Goal: Information Seeking & Learning: Learn about a topic

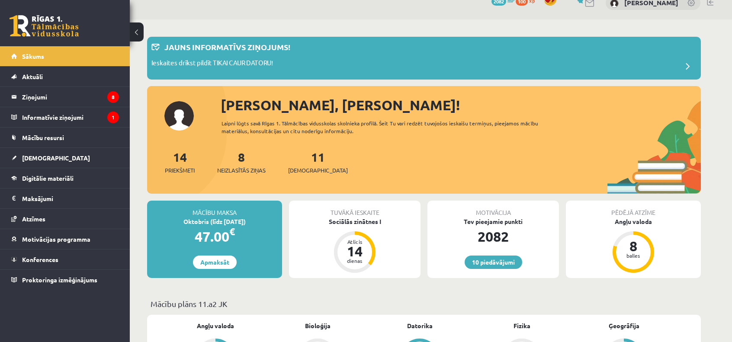
scroll to position [14, 0]
click at [71, 98] on legend "Ziņojumi 8" at bounding box center [70, 97] width 97 height 20
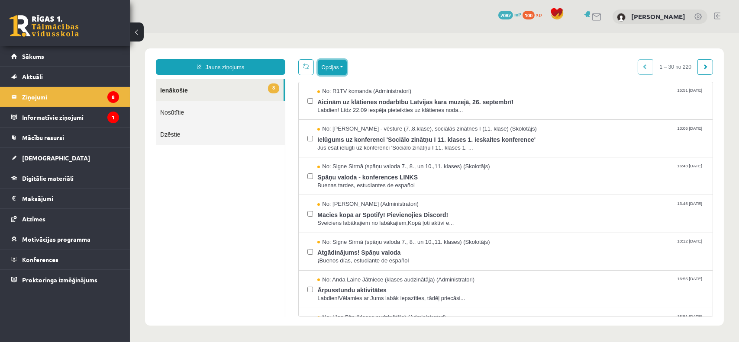
click at [331, 68] on button "Opcijas" at bounding box center [331, 68] width 29 height 16
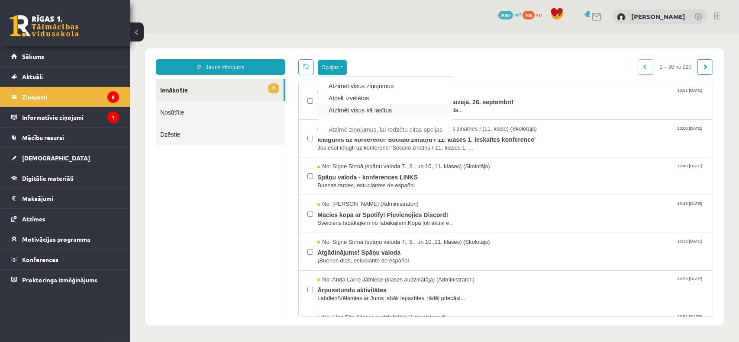
click at [377, 109] on link "Atzīmēt visus kā lasītus" at bounding box center [385, 110] width 114 height 9
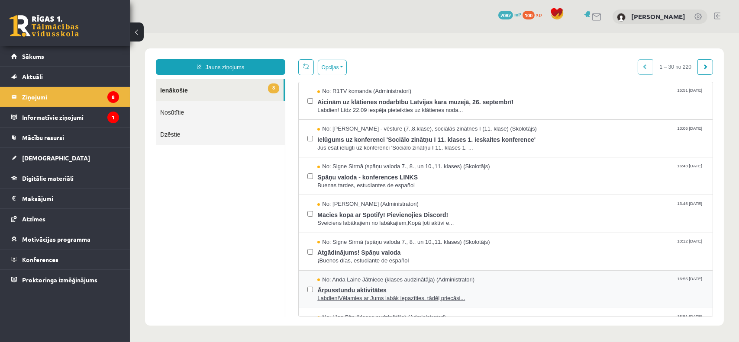
click at [361, 285] on span "Ārpusstundu aktivitātes" at bounding box center [510, 289] width 387 height 11
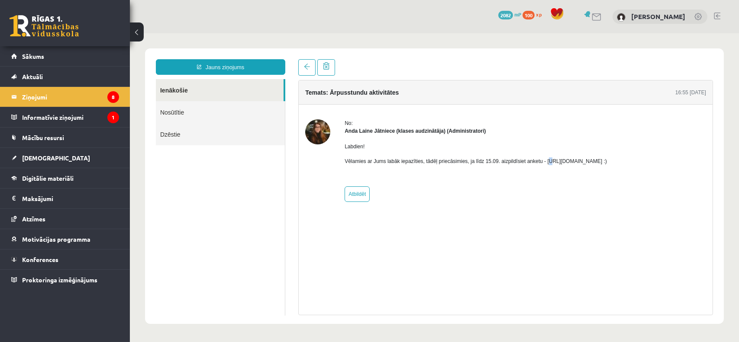
click at [545, 160] on p "Vēlamies ar Jums labāk iepazīties, tādēļ priecāsimies, ja līdz 15.09. aizpildīs…" at bounding box center [475, 162] width 262 height 8
click at [71, 60] on link "Sākums" at bounding box center [65, 56] width 108 height 20
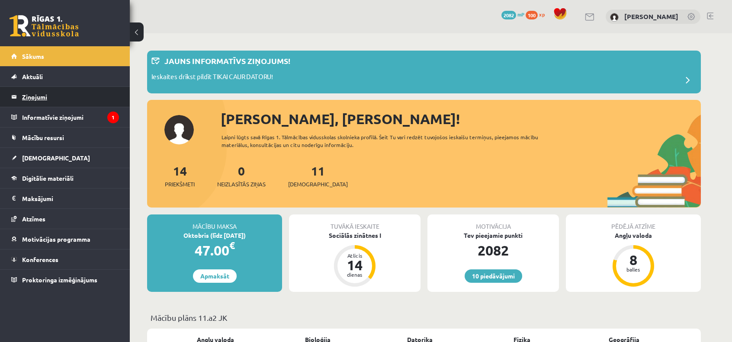
click at [116, 100] on legend "Ziņojumi 0" at bounding box center [70, 97] width 97 height 20
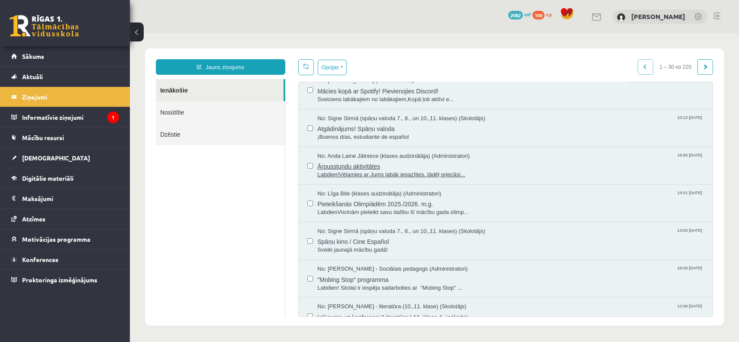
click at [403, 162] on span "Ārpusstundu aktivitātes" at bounding box center [510, 165] width 387 height 11
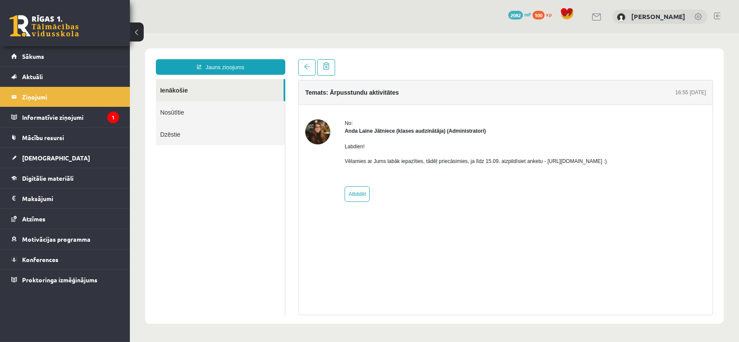
drag, startPoint x: 540, startPoint y: 162, endPoint x: 671, endPoint y: 158, distance: 131.6
click at [671, 158] on div "No: Anda Laine Jātniece (klases audzinātāja) (Administratori) Labdien! Vēlamies…" at bounding box center [505, 160] width 401 height 83
copy p "https://forms.gle/mVxkUEapGFxHM7hU7 :)"
click at [308, 69] on span at bounding box center [306, 67] width 6 height 6
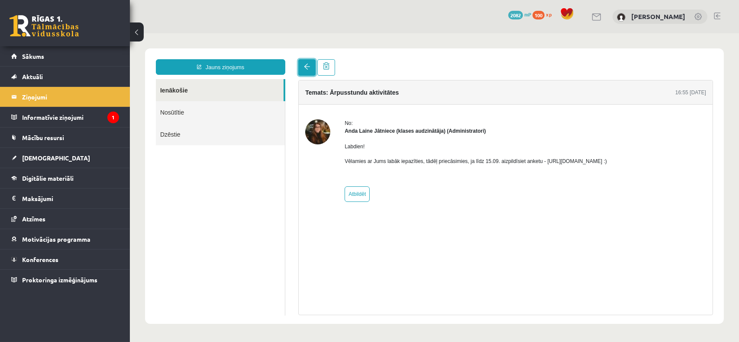
click at [303, 64] on span at bounding box center [306, 67] width 6 height 6
click at [301, 31] on div "10 Dāvanas 2082 mP 100 xp Annija Anna Streipa" at bounding box center [434, 16] width 609 height 33
click at [307, 68] on span at bounding box center [306, 67] width 6 height 6
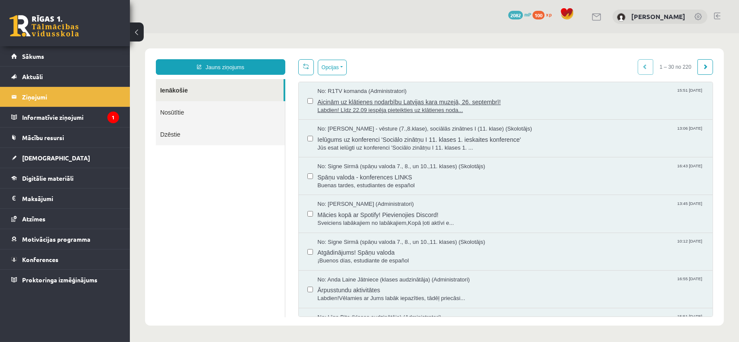
click at [529, 110] on span "Labdien! Līdz 22.09 iespēja pieteikties uz klātienes noda..." at bounding box center [510, 110] width 387 height 8
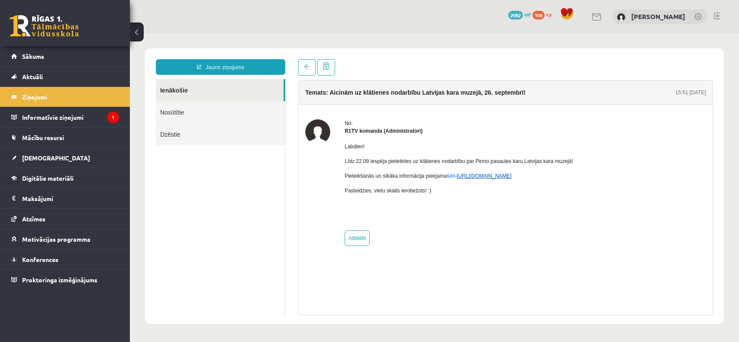
click at [482, 174] on link "https://eskola.r1tv.lv/campaign/35" at bounding box center [483, 176] width 55 height 6
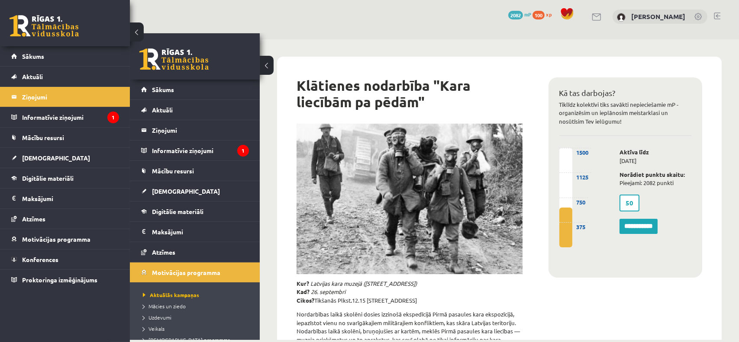
scroll to position [28, 0]
